Goal: Task Accomplishment & Management: Complete application form

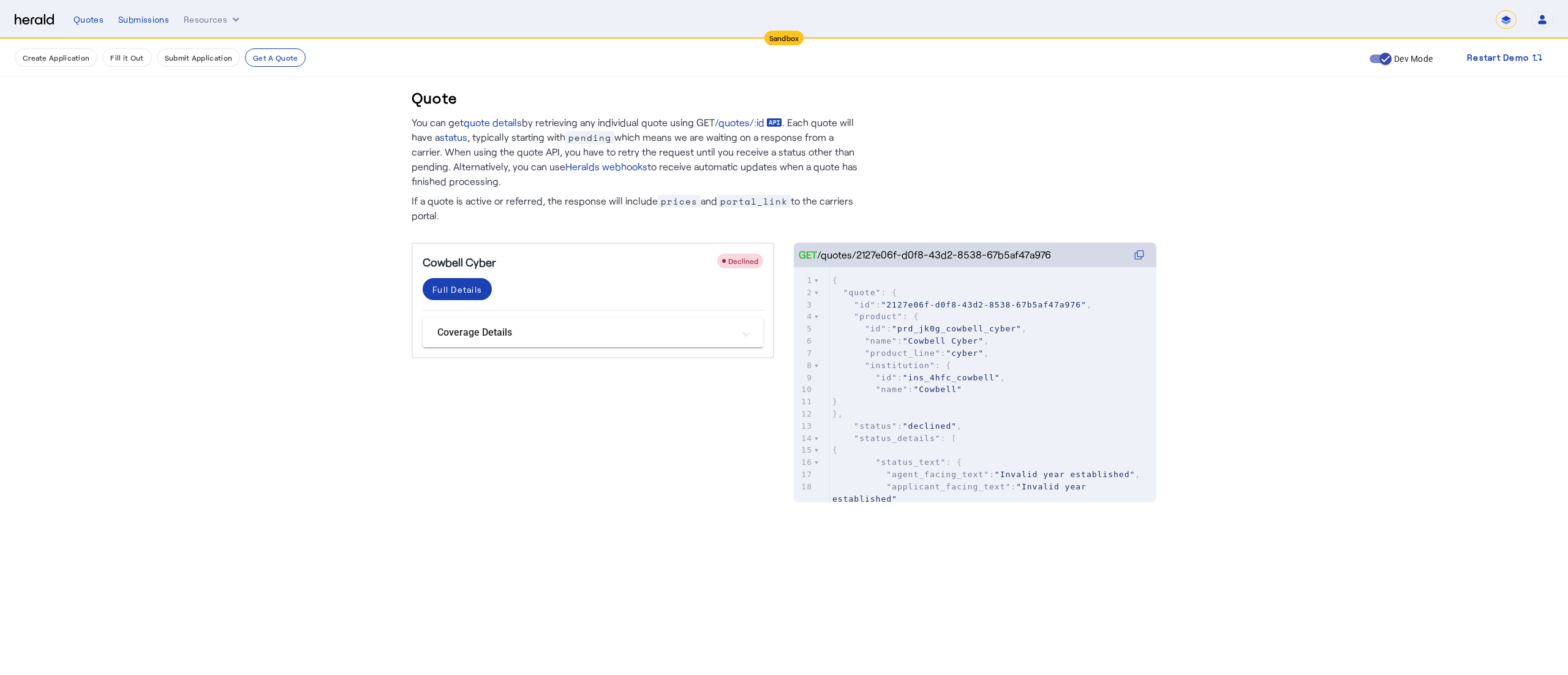
scroll to position [319, 0]
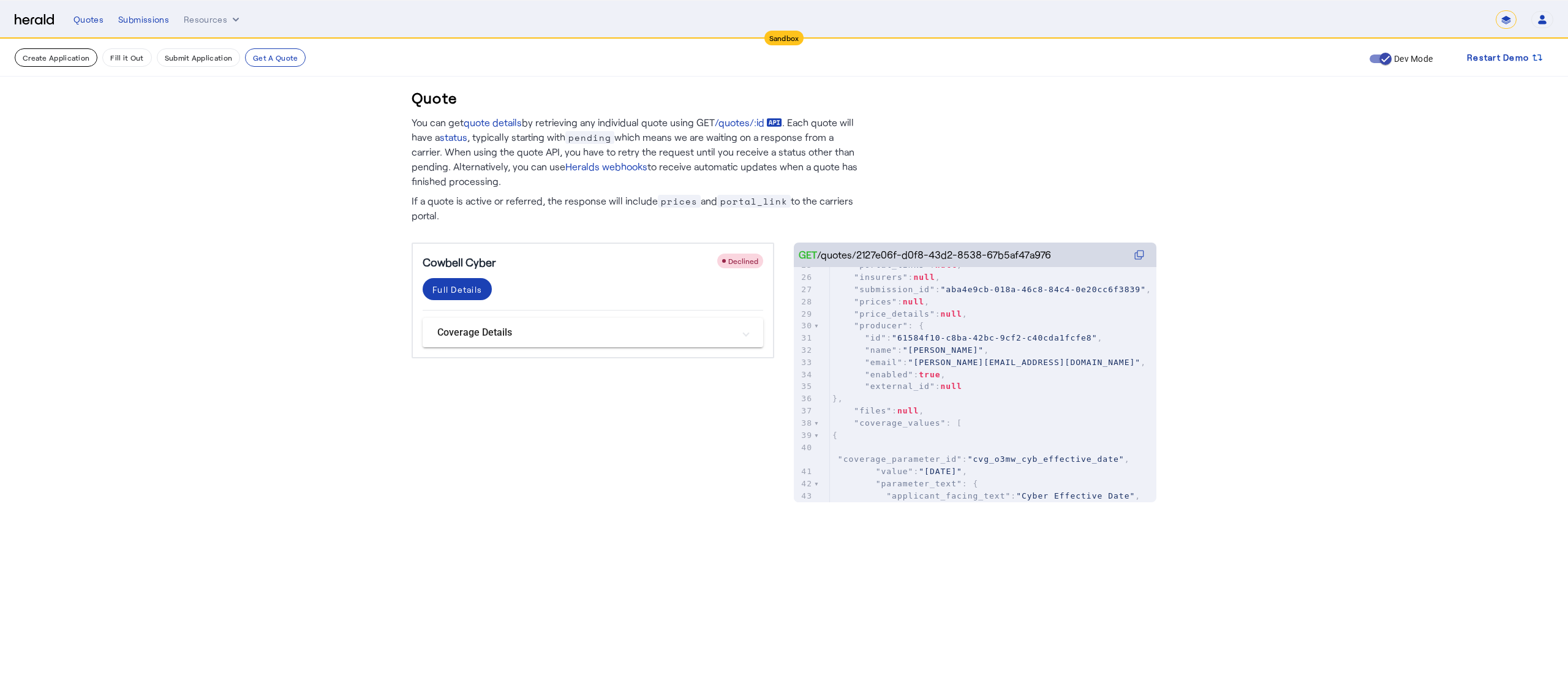
click at [78, 49] on button "Create Application" at bounding box center [56, 58] width 82 height 18
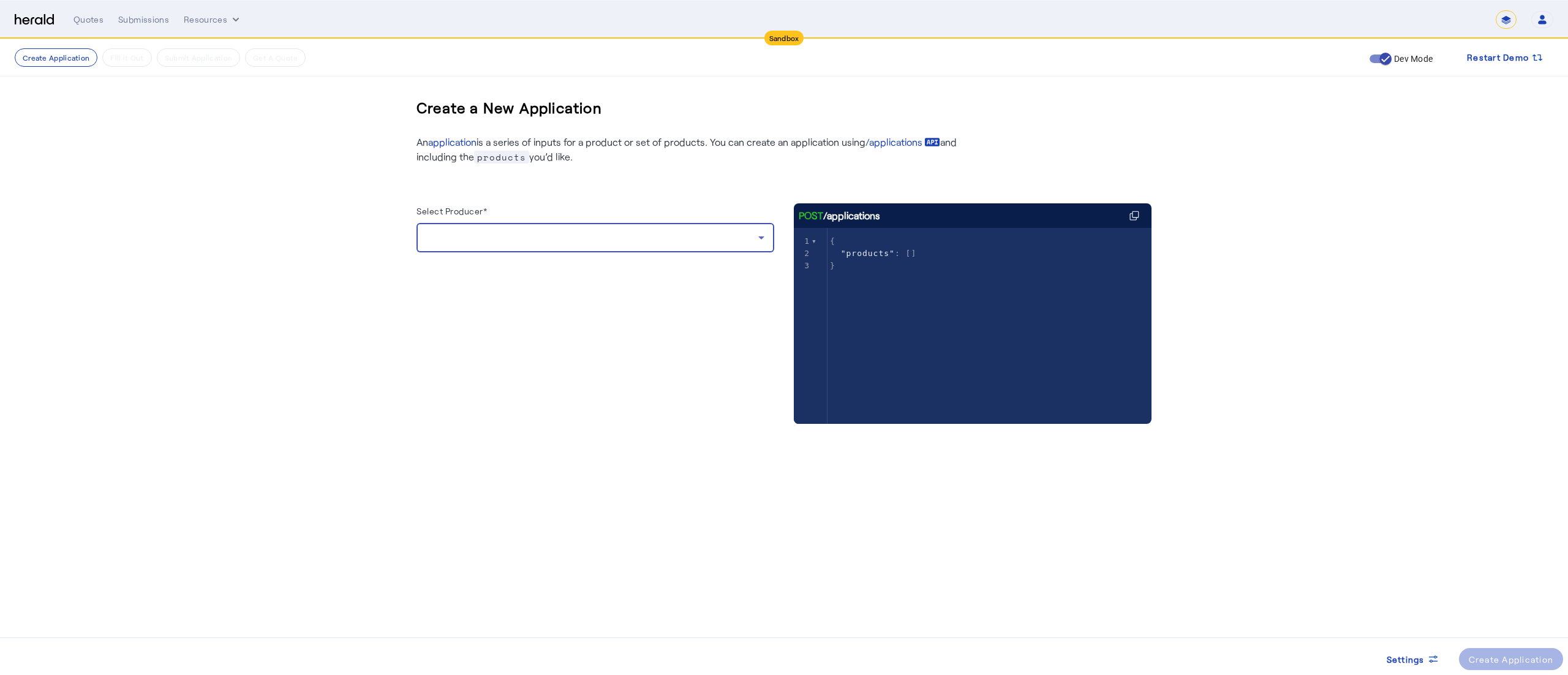
click at [458, 238] on div at bounding box center [592, 238] width 332 height 15
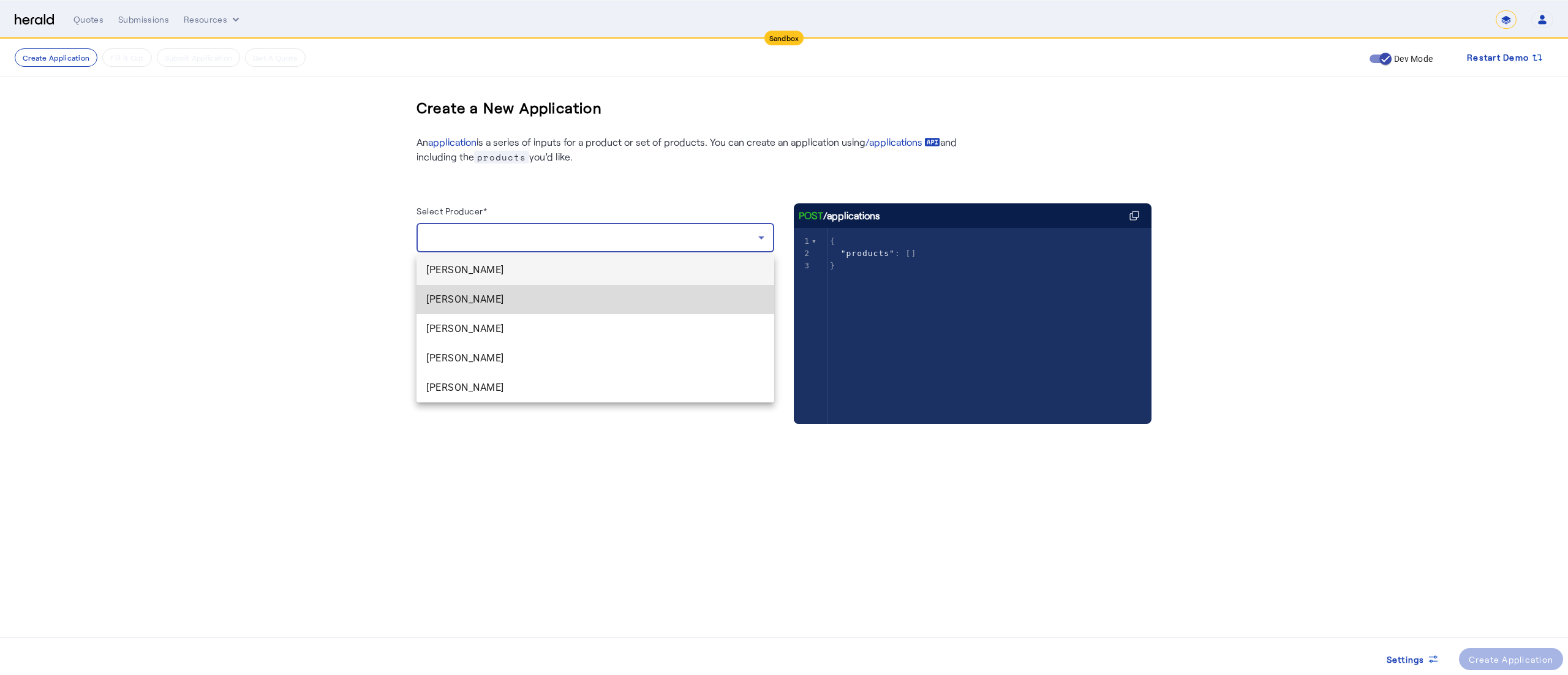
click at [478, 303] on span "[PERSON_NAME]" at bounding box center [595, 299] width 338 height 15
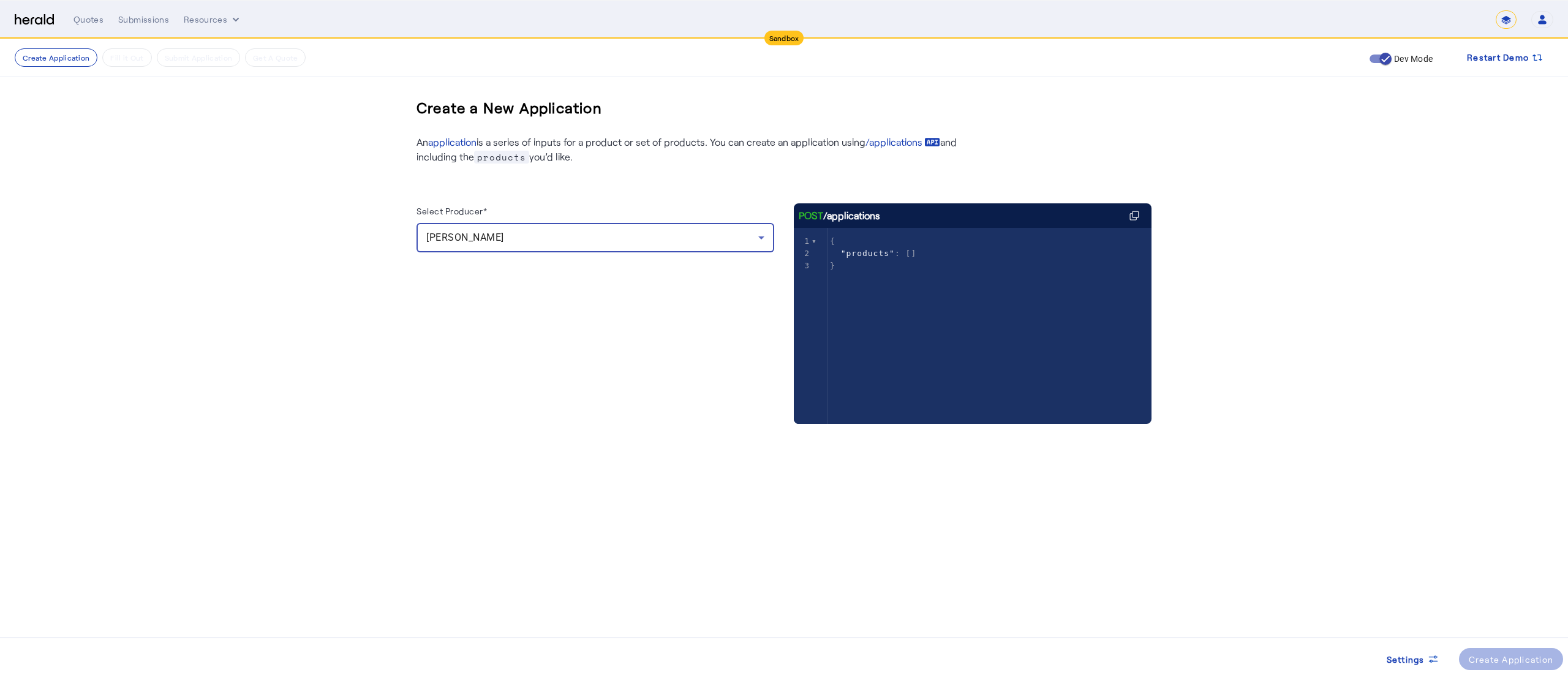
click at [722, 244] on div "[PERSON_NAME]" at bounding box center [592, 238] width 332 height 15
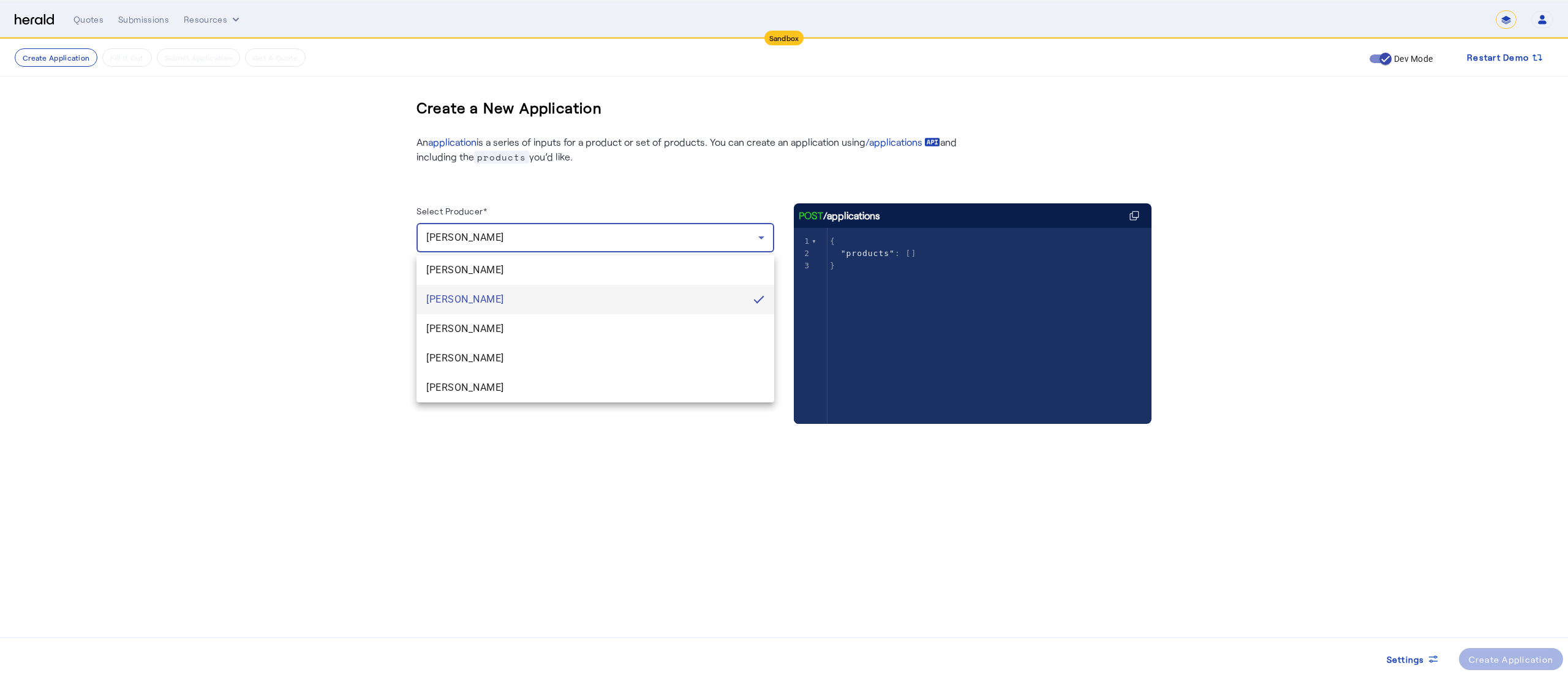
click at [722, 244] on div at bounding box center [784, 337] width 1568 height 675
